Goal: Task Accomplishment & Management: Manage account settings

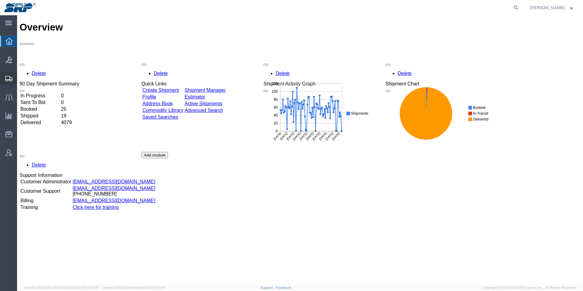
click at [9, 74] on div at bounding box center [8, 78] width 17 height 12
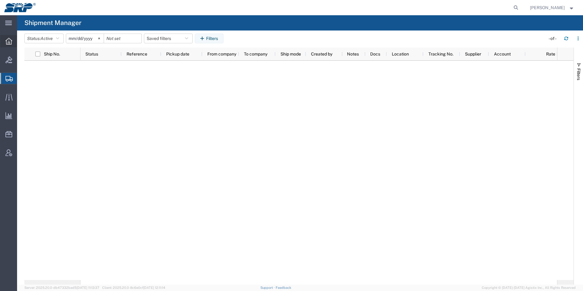
click at [12, 45] on div at bounding box center [8, 41] width 17 height 12
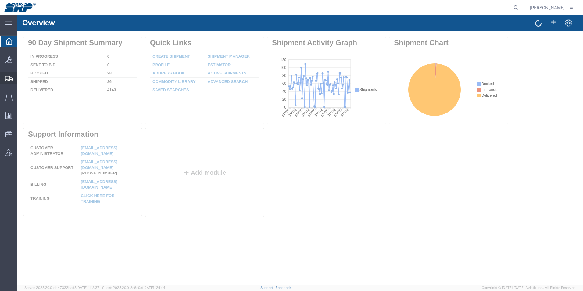
click at [10, 80] on icon at bounding box center [8, 78] width 7 height 5
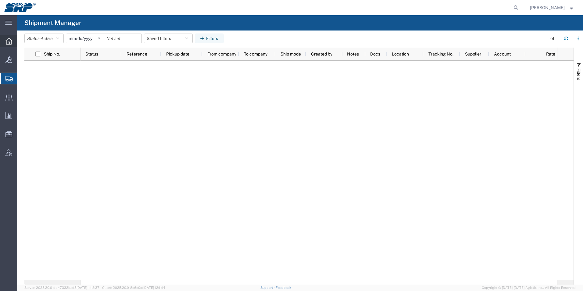
click at [4, 41] on div at bounding box center [8, 41] width 17 height 12
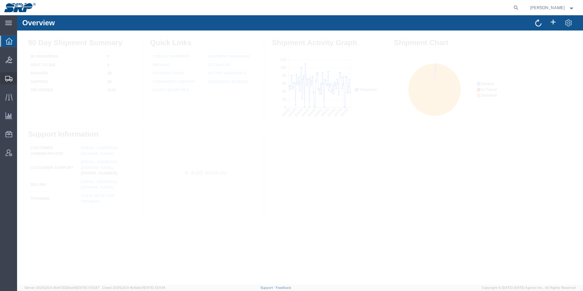
click at [10, 80] on icon at bounding box center [8, 78] width 7 height 5
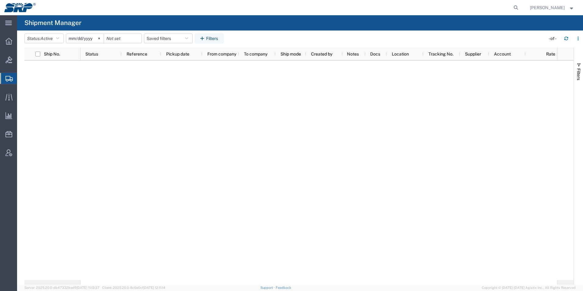
click at [0, 0] on span "Create Shipment" at bounding box center [0, 0] width 0 height 0
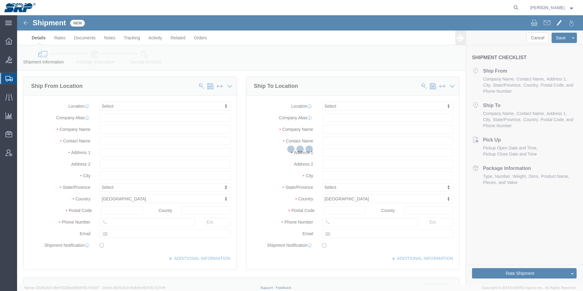
select select
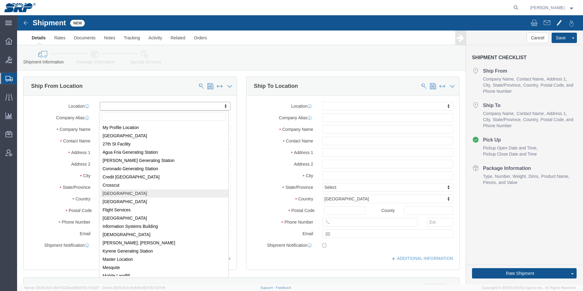
select select "54825"
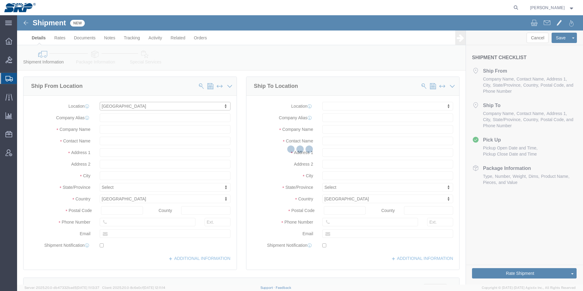
select select "AZ"
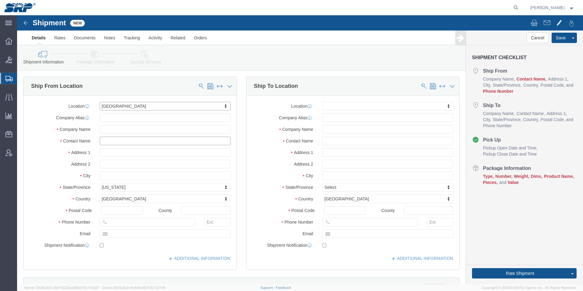
click input "text"
type input "[PERSON_NAME]"
click input "text"
paste input "602) 499-5148"
type input "602) 499-5148"
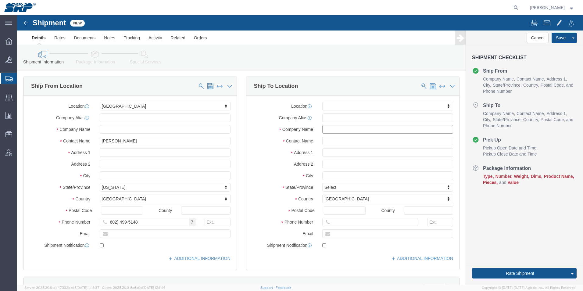
click input "text"
paste input "• Caltrol, Inc."
drag, startPoint x: 314, startPoint y: 114, endPoint x: 252, endPoint y: 104, distance: 63.3
click div "Location My Profile Location [GEOGRAPHIC_DATA] Facility 27th [GEOGRAPHIC_DATA] …"
type input "Caltrol, Inc."
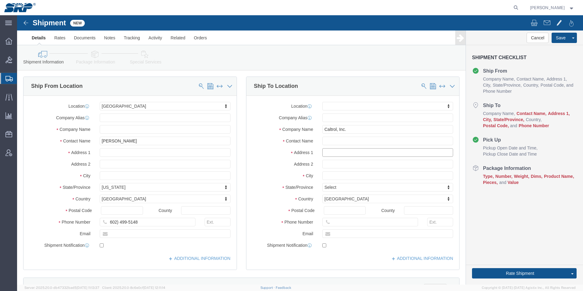
click input "text"
paste input "o [STREET_ADDRESS][PERSON_NAME]"
click input "o [STREET_ADDRESS][PERSON_NAME]"
type input "[STREET_ADDRESS][PERSON_NAME]"
click input "text"
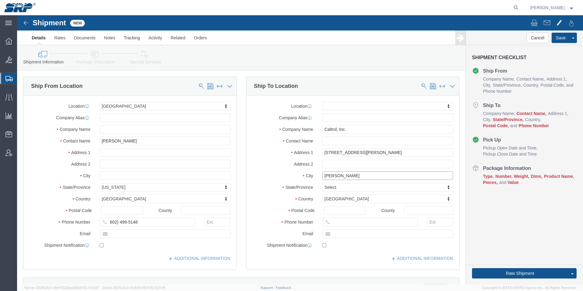
type input "[PERSON_NAME]"
click div
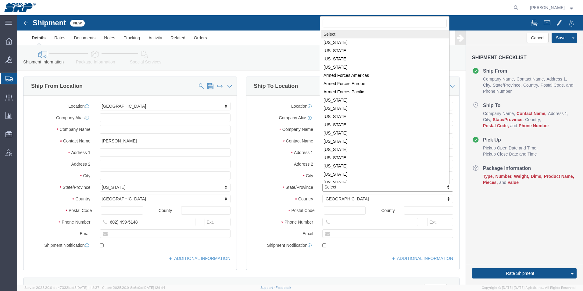
scroll to position [1, 0]
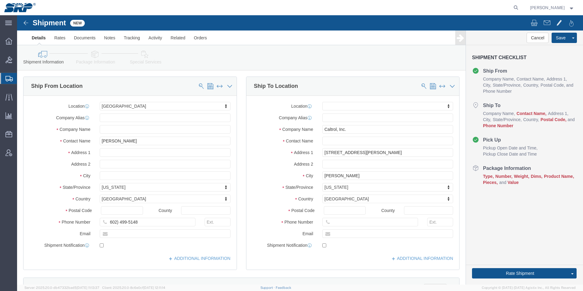
click div "Postal Code"
click input "Postal Code"
type input "85286"
click input "text"
paste input "[PHONE_NUMBER]"
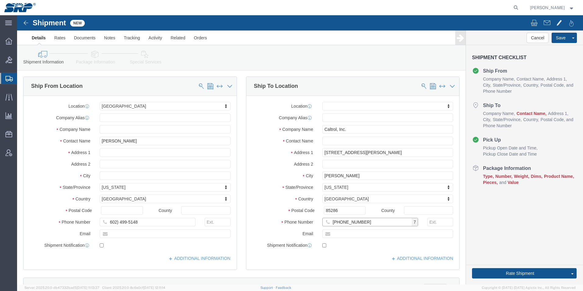
type input "[PHONE_NUMBER]"
click input "602) 499-5148"
type input "[PHONE_NUMBER]"
click input "[PHONE_NUMBER]"
type input "[PHONE_NUMBER]"
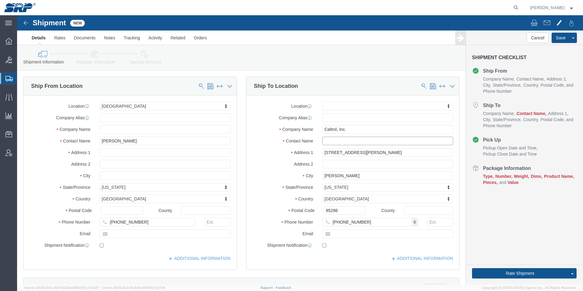
click input "text"
paste input "o Attn: Q289253"
click input "o Attn: Q289253"
click input "Attn: Q289253"
type input "Attn: Q289253 // [PERSON_NAME]"
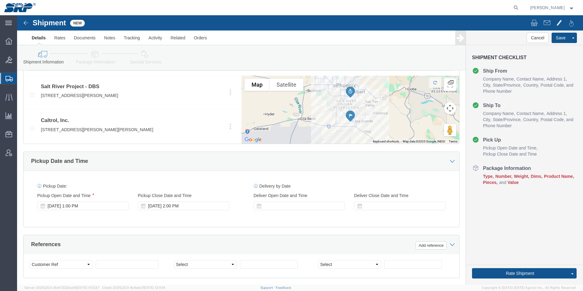
scroll to position [274, 0]
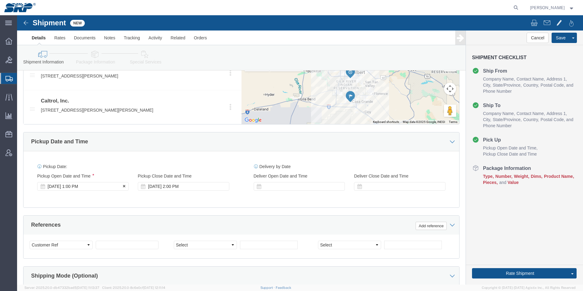
click div "[DATE] 1:00 PM"
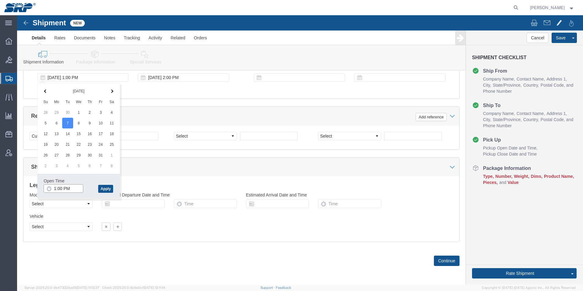
drag, startPoint x: 37, startPoint y: 172, endPoint x: 51, endPoint y: 174, distance: 14.8
click input "1:00 PM"
type input "8:00 AM"
click button "Apply"
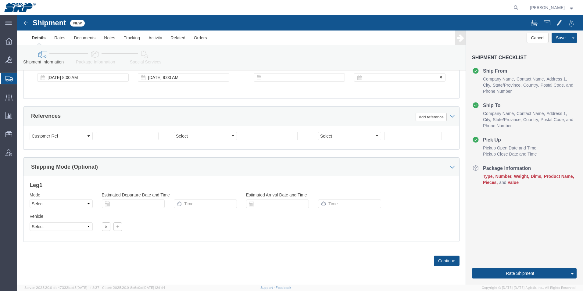
click div
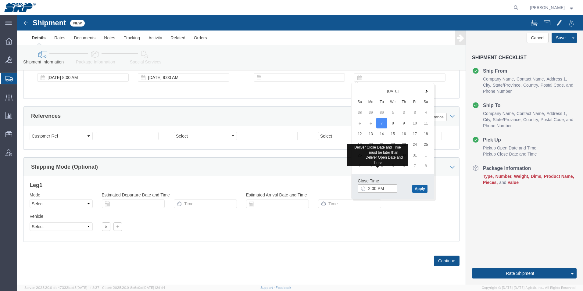
type input "2:00 PM"
click button "Apply"
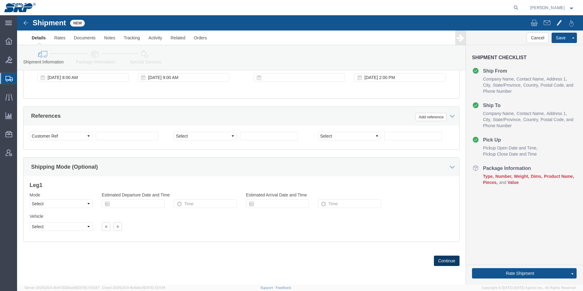
click button "Continue"
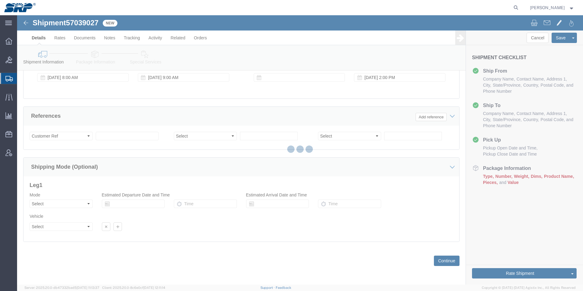
select select "54825"
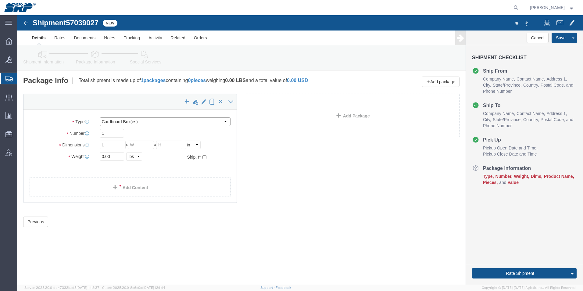
click select "Select Bale(s) Basket(s) Bolt(s) Bottle(s) Buckets Bulk Bundle(s) Can(s) Cardbo…"
select select "PSNS"
click select "Select Bale(s) Basket(s) Bolt(s) Bottle(s) Buckets Bulk Bundle(s) Can(s) Cardbo…"
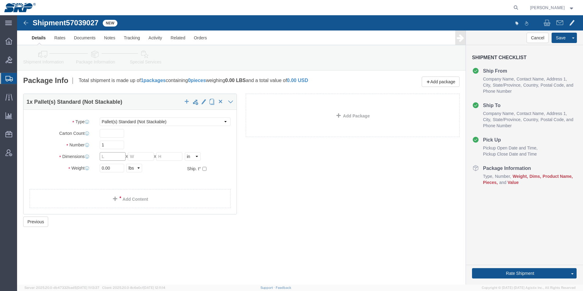
drag, startPoint x: 94, startPoint y: 143, endPoint x: 52, endPoint y: 140, distance: 42.2
click div "Dimensions Length x Width x Height Select cm ft in"
type input "32"
type input "30"
type input "15"
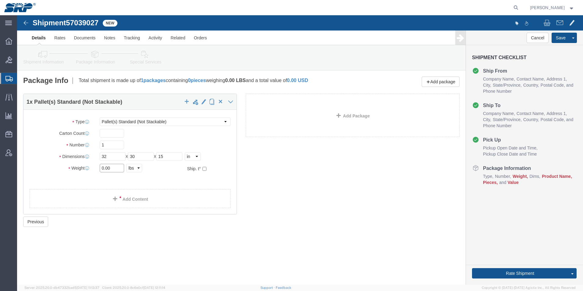
drag, startPoint x: 95, startPoint y: 152, endPoint x: 43, endPoint y: 148, distance: 53.0
click div "Package Type Select Bale(s) Basket(s) Bolt(s) Bottle(s) Buckets Bulk Bundle(s) …"
type input "275"
click link "Add Content"
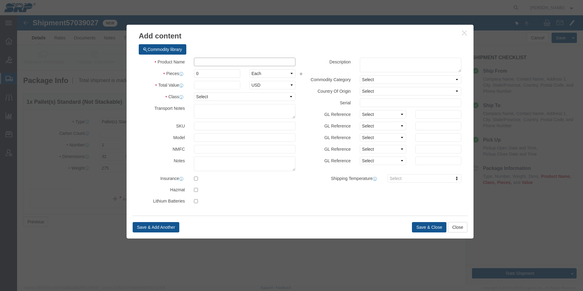
click input "text"
type input "Gas Regulators"
drag, startPoint x: 195, startPoint y: 57, endPoint x: 131, endPoint y: 59, distance: 64.4
click div "Pieces 0 Select Bag Barrels 100Board Feet Bottle Box Blister Pack Carats Can Ca…"
type input "4"
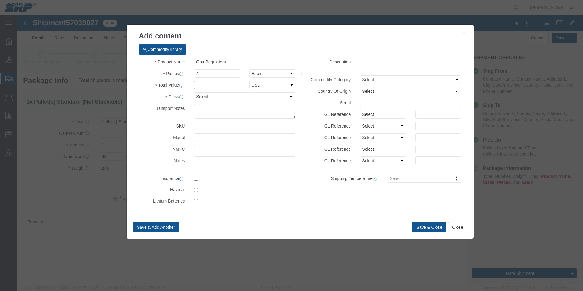
click input "text"
type input "5000"
click select "Select 50 55 60 65 70 85 92.5 100 125 175 250 300 400"
select select "70"
click select "Select 50 55 60 65 70 85 92.5 100 125 175 250 300 400"
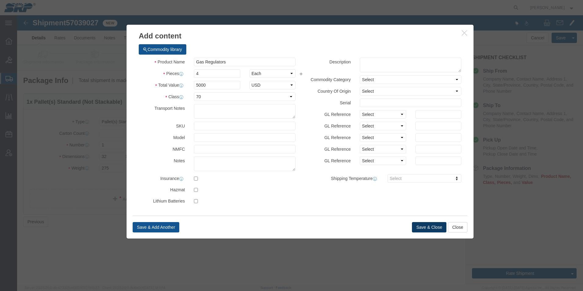
click button "Save & Close"
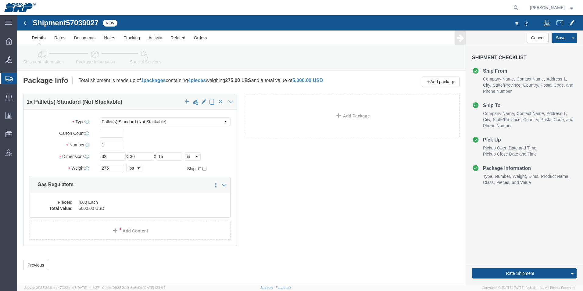
scroll to position [4, 0]
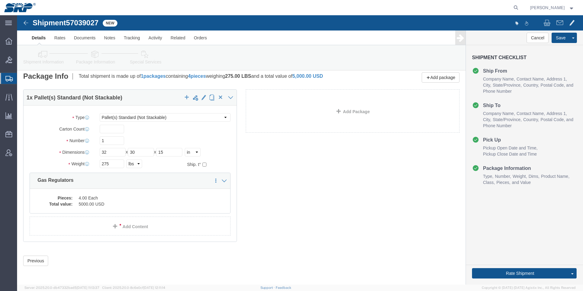
click icon
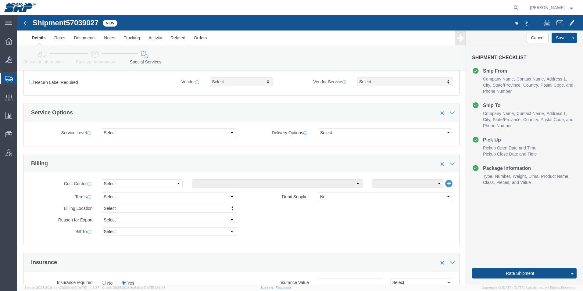
scroll to position [309, 0]
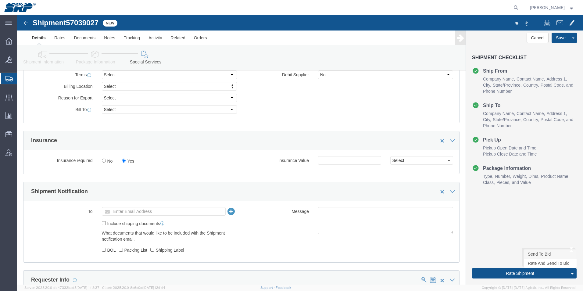
click link "Send To Bid"
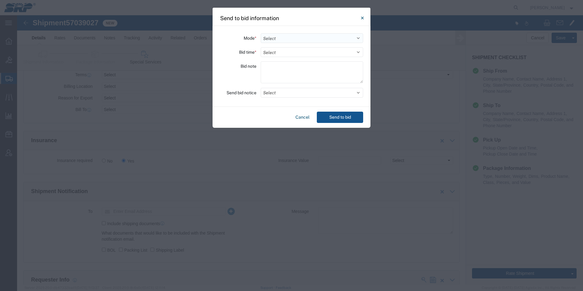
click at [297, 36] on select "Select Small Parcel Truckload Air Rail Less than Truckload Ocean Freight Multi-…" at bounding box center [312, 38] width 102 height 10
select select "LTL"
click at [261, 33] on select "Select Small Parcel Truckload Air Rail Less than Truckload Ocean Freight Multi-…" at bounding box center [312, 38] width 102 height 10
click at [276, 52] on select "Select 30 Min (Rush) 1 Hour (Rush) 2 Hours (Rush) 4 Hours (Rush) 8 Hours (Rush)…" at bounding box center [312, 52] width 102 height 10
select select "4"
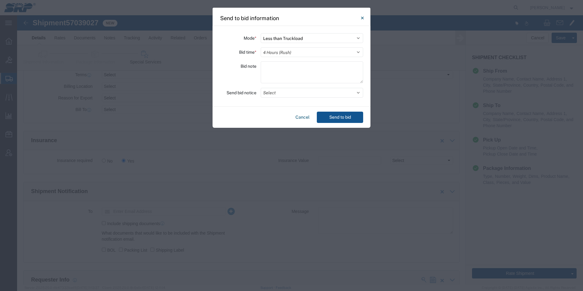
click at [261, 47] on select "Select 30 Min (Rush) 1 Hour (Rush) 2 Hours (Rush) 4 Hours (Rush) 8 Hours (Rush)…" at bounding box center [312, 52] width 102 height 10
click at [274, 67] on textarea at bounding box center [312, 72] width 102 height 22
type textarea "Ready [DATE] 10.7 @ 8AM."
click at [290, 96] on button "Select" at bounding box center [312, 93] width 102 height 10
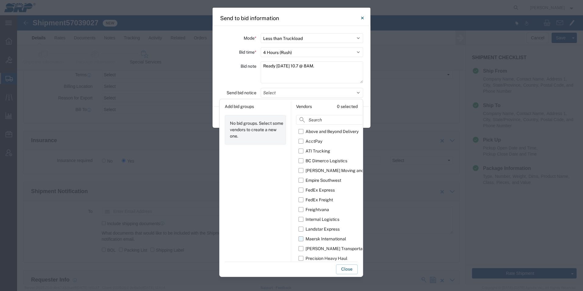
click at [303, 239] on label "Maersk International" at bounding box center [341, 239] width 84 height 10
click at [0, 0] on input "Maersk International" at bounding box center [0, 0] width 0 height 0
click at [343, 271] on button "Close" at bounding box center [347, 269] width 22 height 10
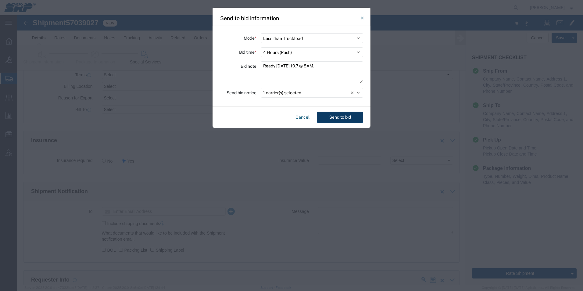
click at [341, 117] on button "Send to bid" at bounding box center [340, 117] width 46 height 11
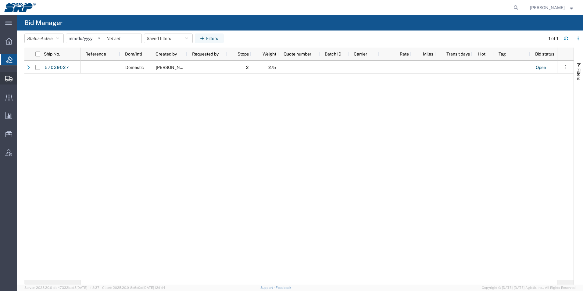
click at [7, 79] on icon at bounding box center [8, 78] width 7 height 5
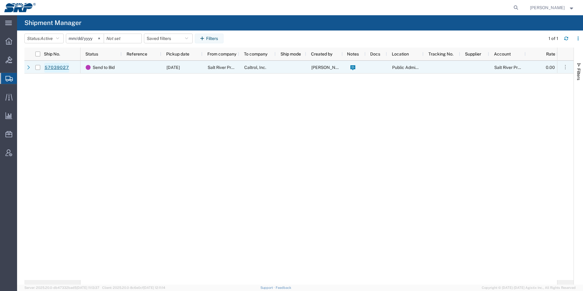
click at [53, 66] on link "57039027" at bounding box center [56, 68] width 25 height 10
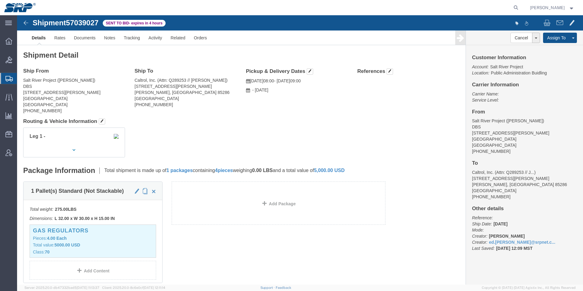
click at [7, 77] on icon at bounding box center [8, 78] width 7 height 5
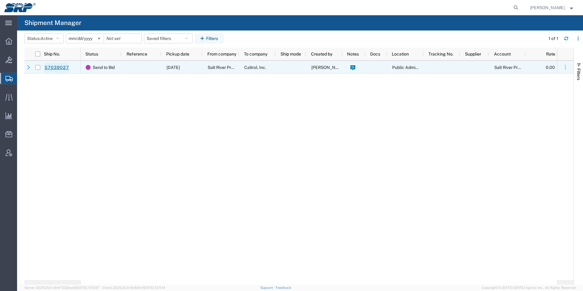
click at [59, 67] on link "57039027" at bounding box center [56, 68] width 25 height 10
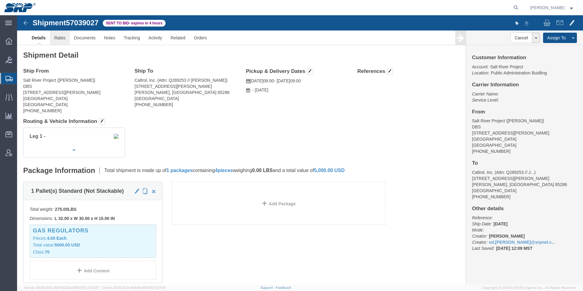
click link "Rates"
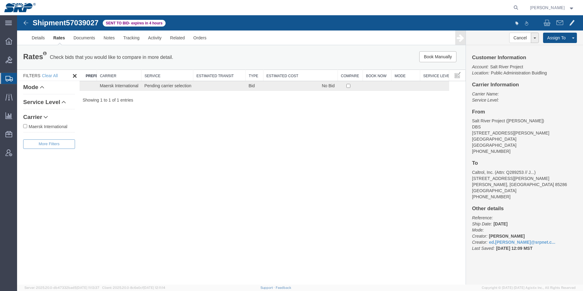
click at [22, 81] on span "Shipments" at bounding box center [19, 78] width 5 height 12
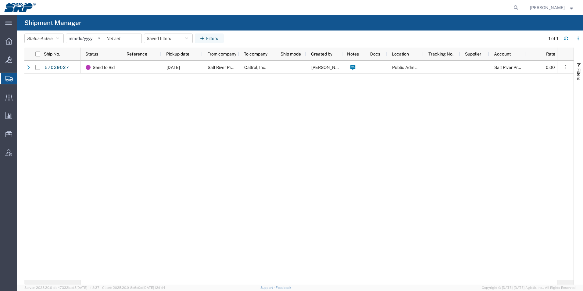
click at [4, 76] on div at bounding box center [8, 78] width 17 height 11
click at [4, 43] on div at bounding box center [8, 41] width 17 height 12
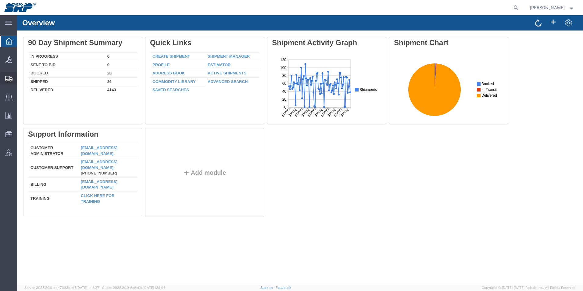
click at [7, 78] on icon at bounding box center [8, 78] width 7 height 5
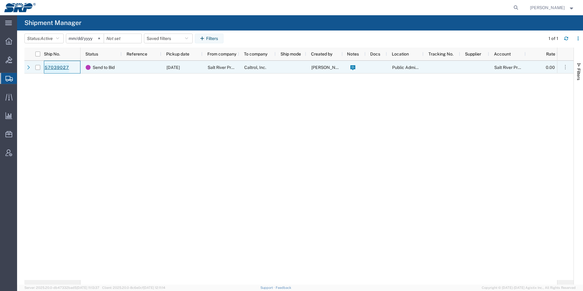
click at [59, 70] on link "57039027" at bounding box center [56, 68] width 25 height 10
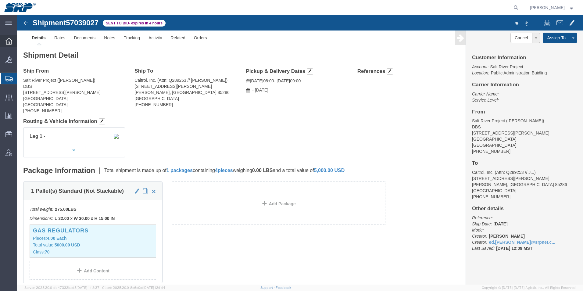
click at [6, 41] on icon at bounding box center [8, 41] width 7 height 7
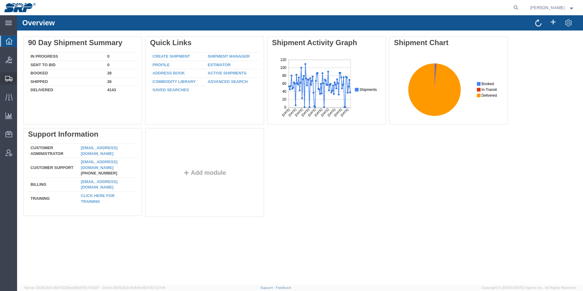
click at [7, 80] on icon at bounding box center [8, 78] width 7 height 5
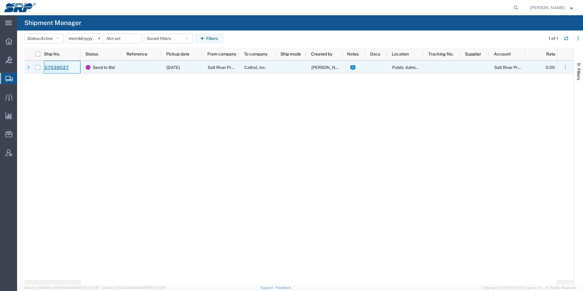
click at [55, 67] on link "57039027" at bounding box center [56, 68] width 25 height 10
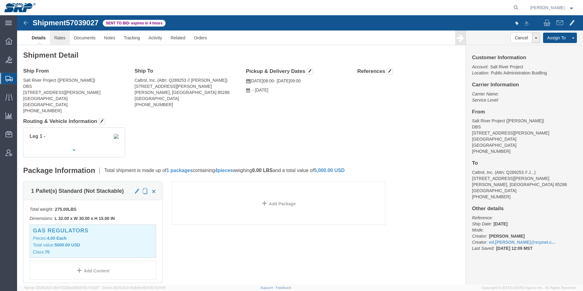
click link "Rates"
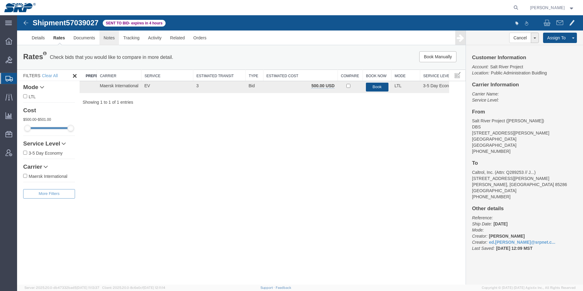
click at [110, 39] on link "Notes" at bounding box center [109, 37] width 20 height 15
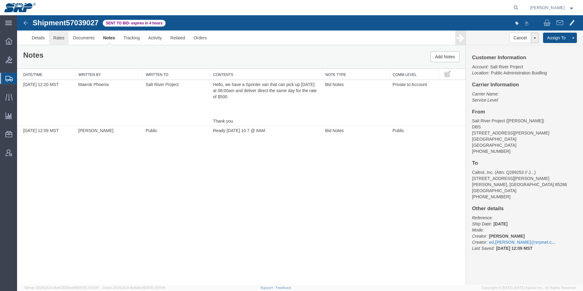
click at [63, 39] on link "Rates" at bounding box center [59, 37] width 20 height 15
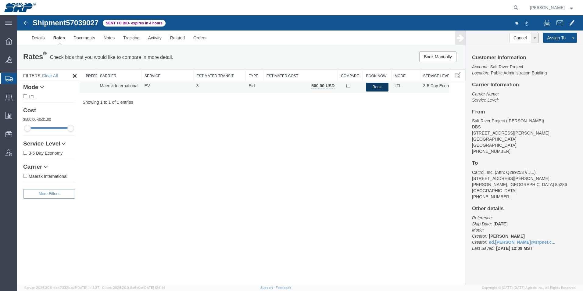
click at [374, 88] on button "Book" at bounding box center [377, 87] width 23 height 9
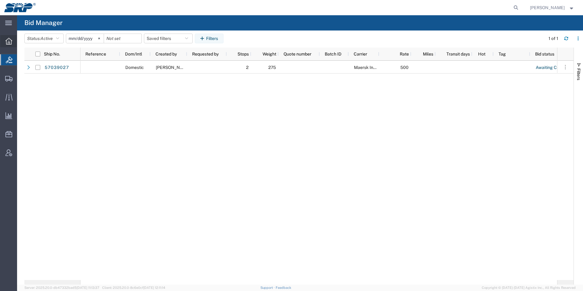
click at [6, 41] on icon at bounding box center [8, 41] width 7 height 7
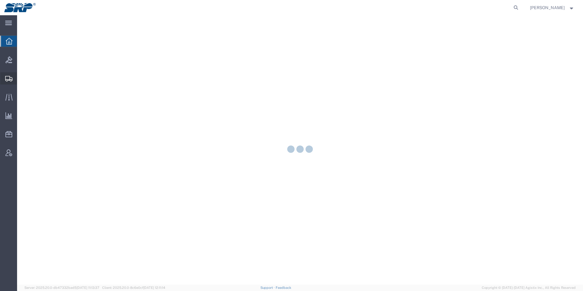
click at [9, 78] on icon at bounding box center [8, 78] width 7 height 5
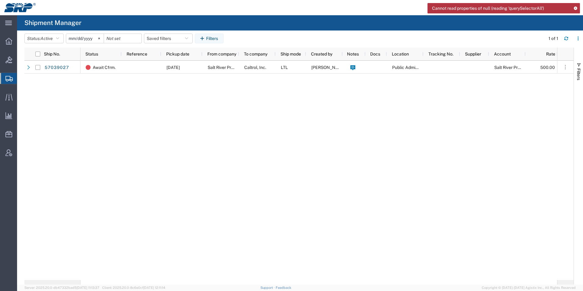
click at [574, 7] on icon at bounding box center [575, 7] width 4 height 3
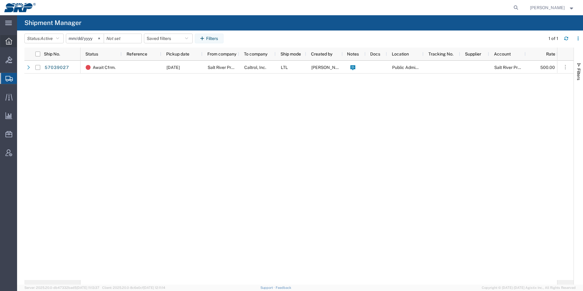
click at [5, 41] on div at bounding box center [8, 41] width 17 height 12
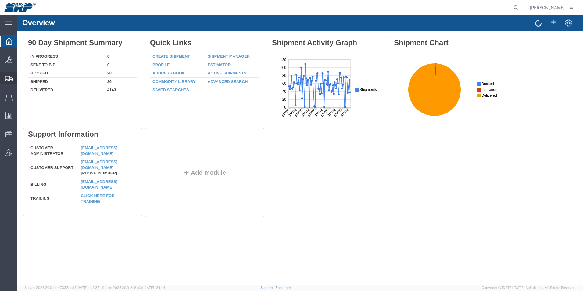
click at [8, 79] on icon at bounding box center [8, 78] width 7 height 5
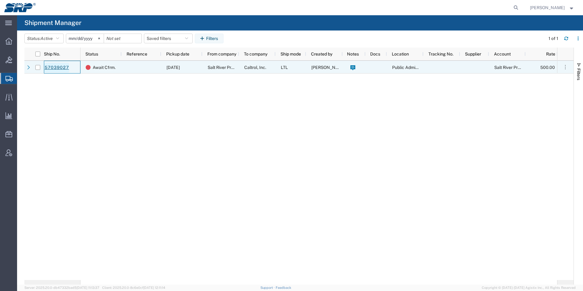
click at [54, 65] on link "57039027" at bounding box center [56, 68] width 25 height 10
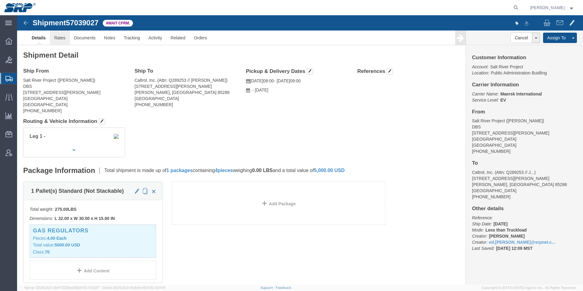
click link "Rates"
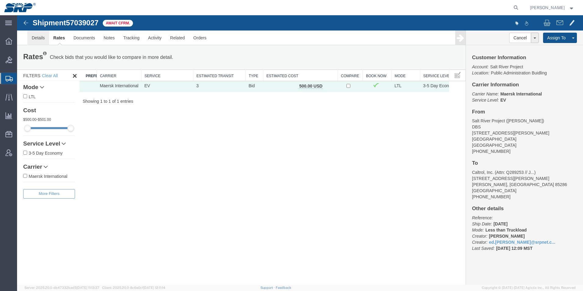
click at [42, 39] on link "Details" at bounding box center [38, 37] width 22 height 15
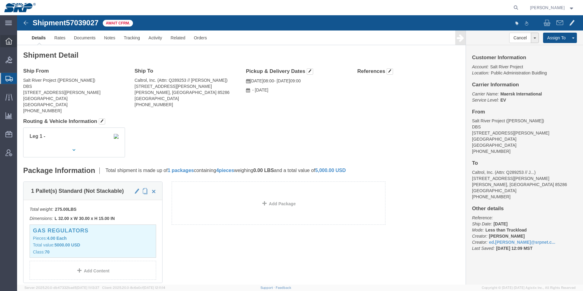
click at [8, 40] on icon at bounding box center [8, 41] width 7 height 7
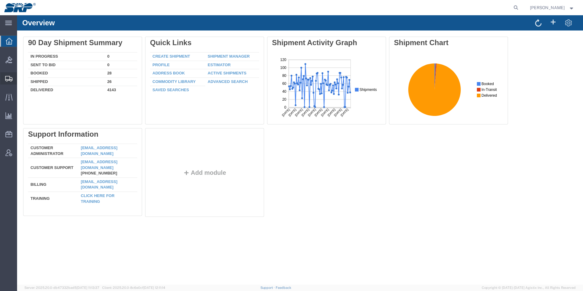
click at [9, 80] on icon at bounding box center [8, 78] width 7 height 5
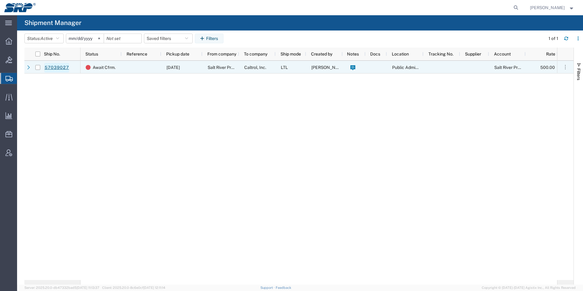
click at [60, 67] on link "57039027" at bounding box center [56, 68] width 25 height 10
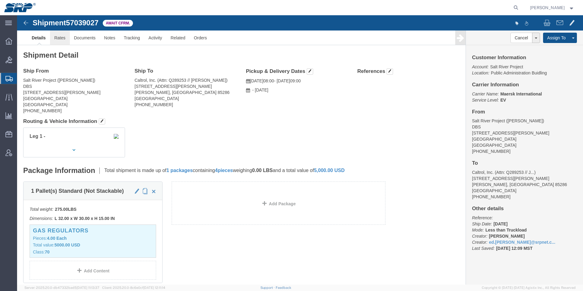
click link "Rates"
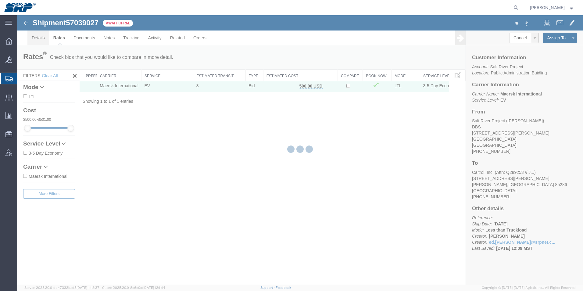
click at [38, 41] on link "Details" at bounding box center [38, 37] width 22 height 15
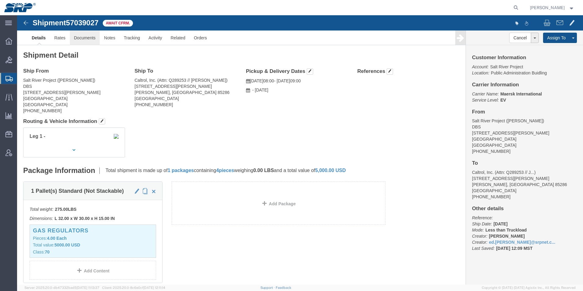
click link "Documents"
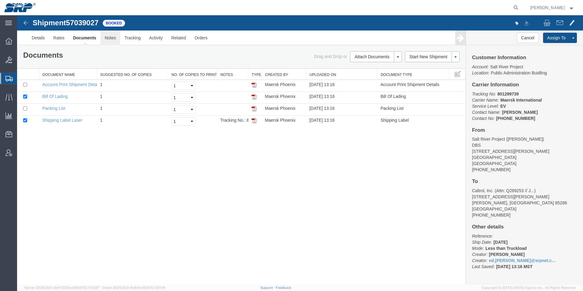
click at [108, 38] on link "Notes" at bounding box center [111, 37] width 20 height 15
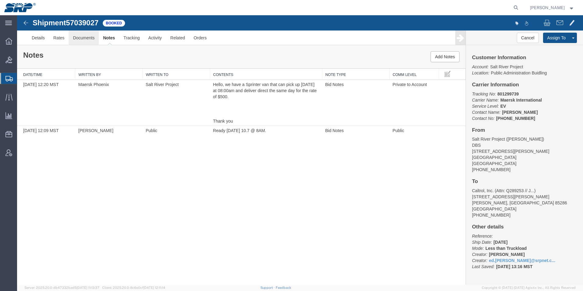
click at [87, 36] on link "Documents" at bounding box center [84, 37] width 30 height 15
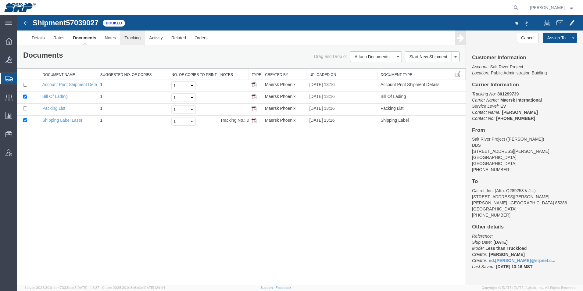
click at [138, 39] on link "Tracking" at bounding box center [132, 37] width 25 height 15
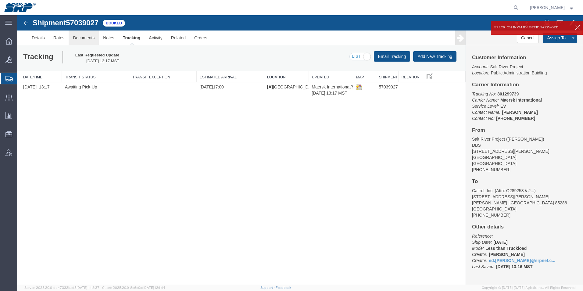
click at [89, 40] on link "Documents" at bounding box center [84, 37] width 30 height 15
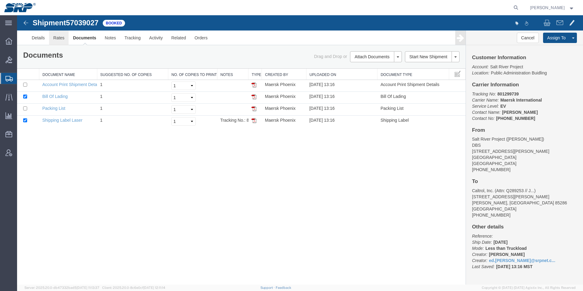
click at [57, 41] on link "Rates" at bounding box center [59, 37] width 20 height 15
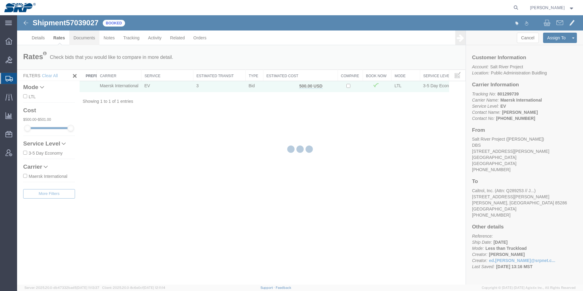
click at [88, 40] on link "Documents" at bounding box center [84, 37] width 30 height 15
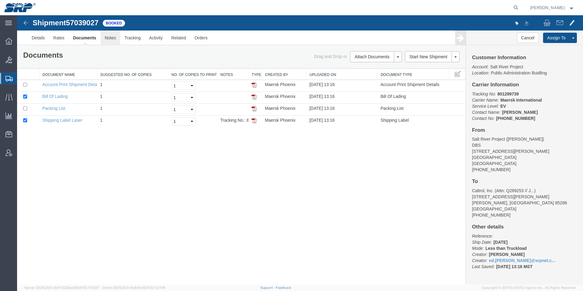
click at [106, 40] on link "Notes" at bounding box center [111, 37] width 20 height 15
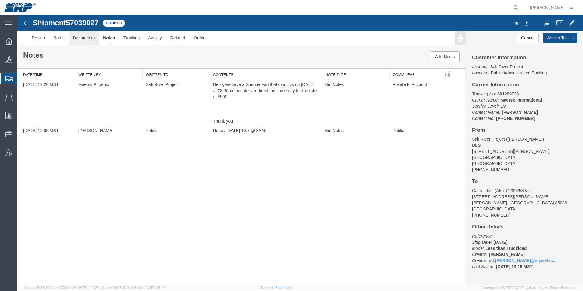
click at [81, 41] on link "Documents" at bounding box center [84, 37] width 30 height 15
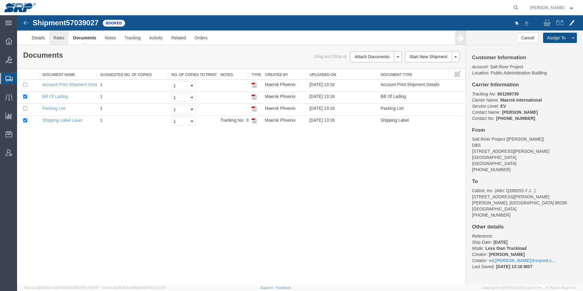
click at [60, 39] on link "Rates" at bounding box center [59, 37] width 20 height 15
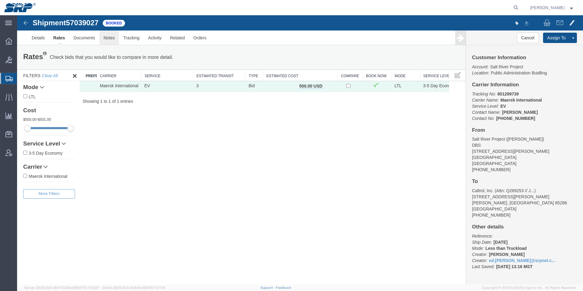
click at [112, 35] on link "Notes" at bounding box center [109, 37] width 20 height 15
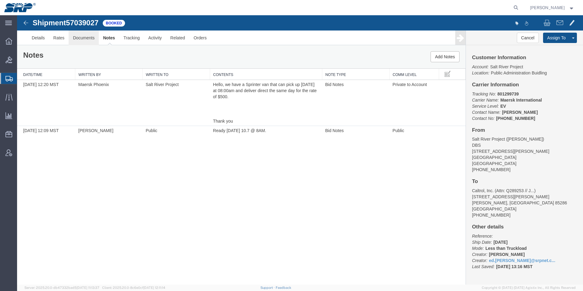
click at [85, 40] on link "Documents" at bounding box center [84, 37] width 30 height 15
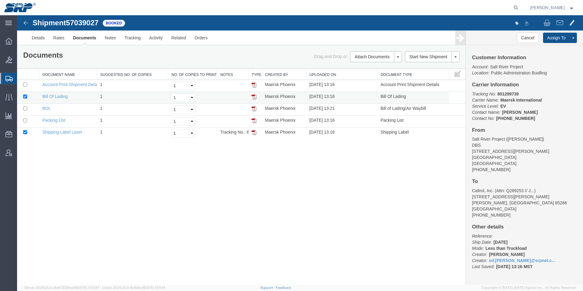
click at [23, 95] on td at bounding box center [28, 98] width 22 height 12
click at [25, 97] on input "checkbox" at bounding box center [25, 97] width 4 height 4
checkbox input "false"
click at [24, 134] on input "checkbox" at bounding box center [25, 132] width 4 height 4
checkbox input "false"
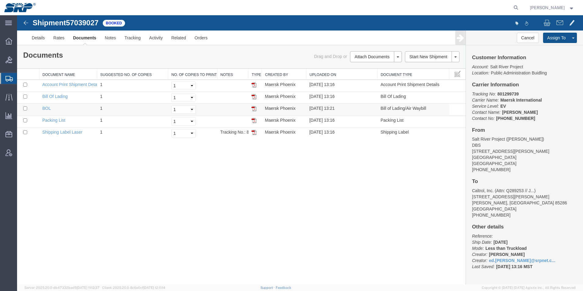
click at [26, 111] on td at bounding box center [28, 110] width 22 height 12
click at [363, 76] on link "Email Documents" at bounding box center [375, 76] width 53 height 9
click at [25, 109] on input "checkbox" at bounding box center [25, 108] width 4 height 4
checkbox input "true"
click at [360, 78] on link "Email Documents" at bounding box center [375, 76] width 53 height 9
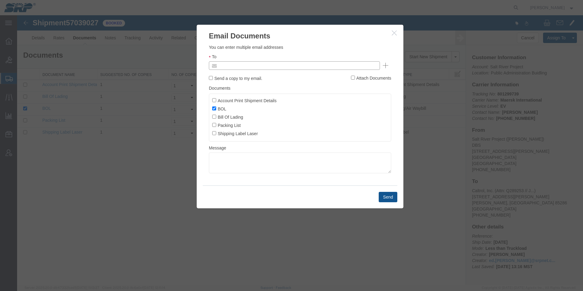
click at [250, 66] on input "text" at bounding box center [252, 66] width 71 height 8
type input "[DOMAIN_NAME]"
click at [386, 197] on button "Send" at bounding box center [388, 197] width 19 height 10
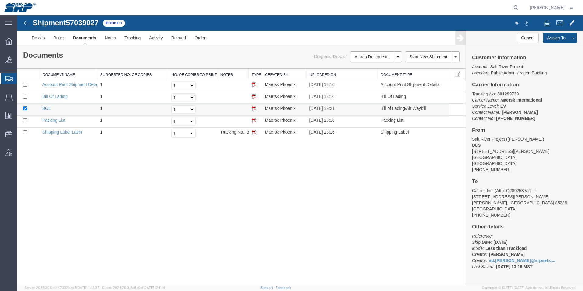
click at [44, 106] on link "BOL" at bounding box center [46, 108] width 9 height 5
